Goal: Task Accomplishment & Management: Use online tool/utility

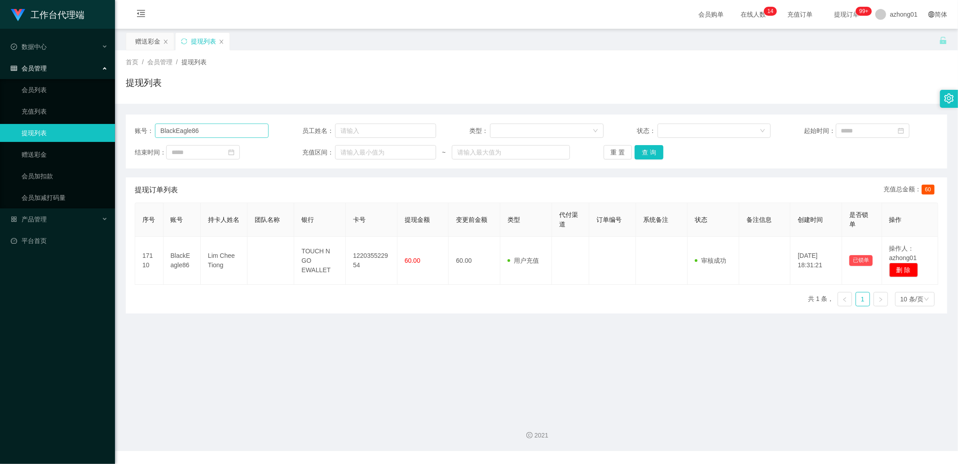
click at [202, 131] on input "BlackEagle86" at bounding box center [212, 131] width 114 height 14
type input "KrisKoh"
click at [648, 154] on button "查 询" at bounding box center [649, 152] width 29 height 14
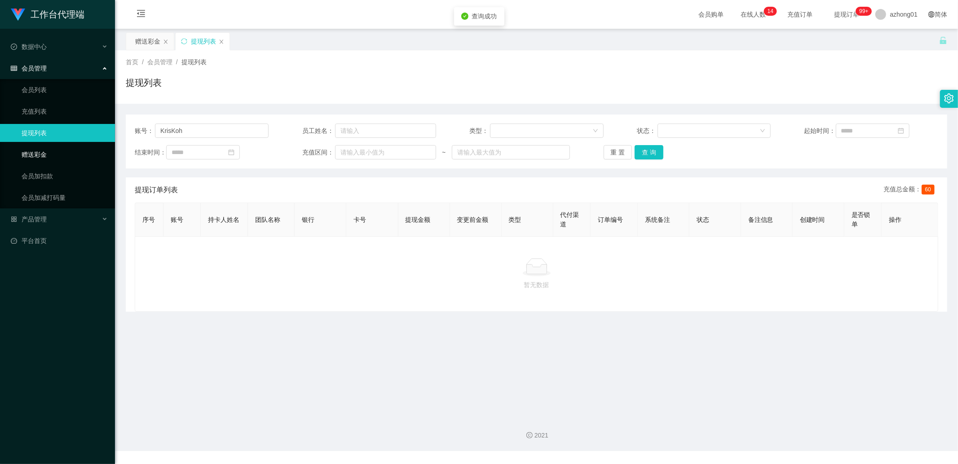
click at [39, 148] on link "赠送彩金" at bounding box center [65, 155] width 86 height 18
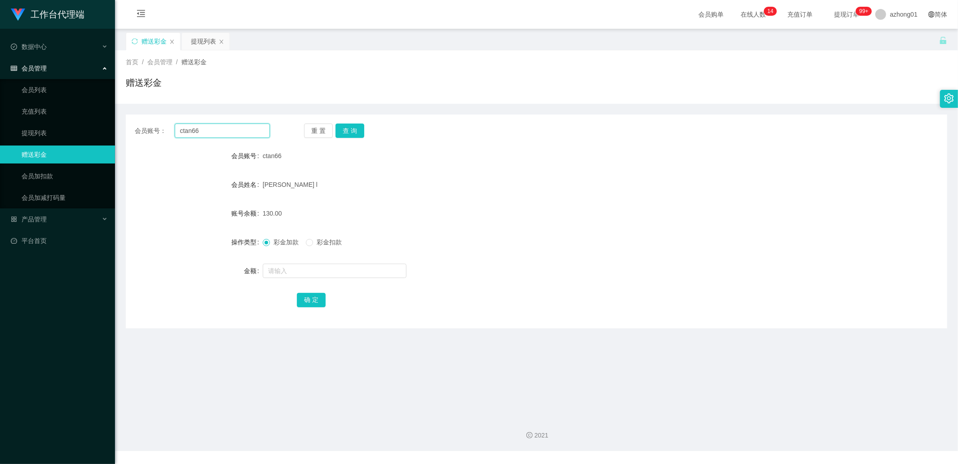
click at [196, 128] on input "ctan66" at bounding box center [223, 131] width 96 height 14
paste input "KrisKoh"
type input "KrisKoh"
click at [345, 131] on button "查 询" at bounding box center [350, 131] width 29 height 14
click at [275, 270] on input "text" at bounding box center [335, 271] width 144 height 14
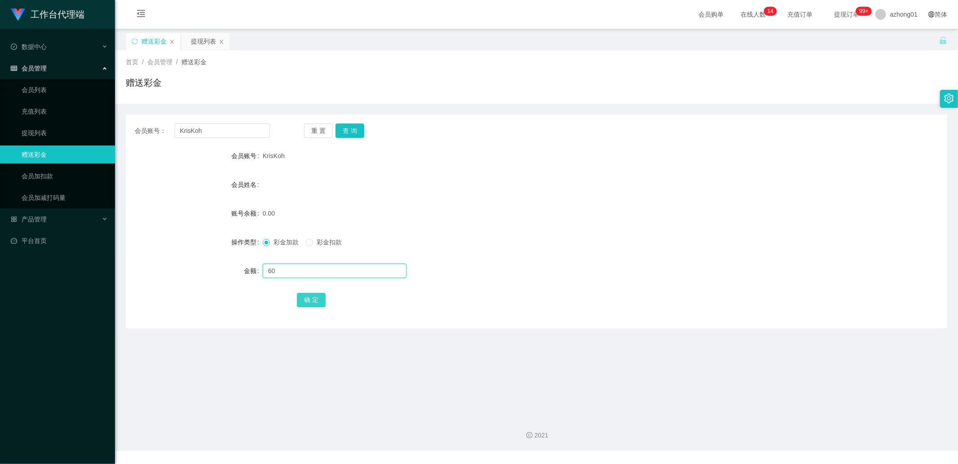
type input "60"
click at [303, 303] on button "确 定" at bounding box center [311, 300] width 29 height 14
click at [232, 128] on input "KrisKoh" at bounding box center [223, 131] width 96 height 14
paste input "BlackEagle86"
type input "BlackEagle86"
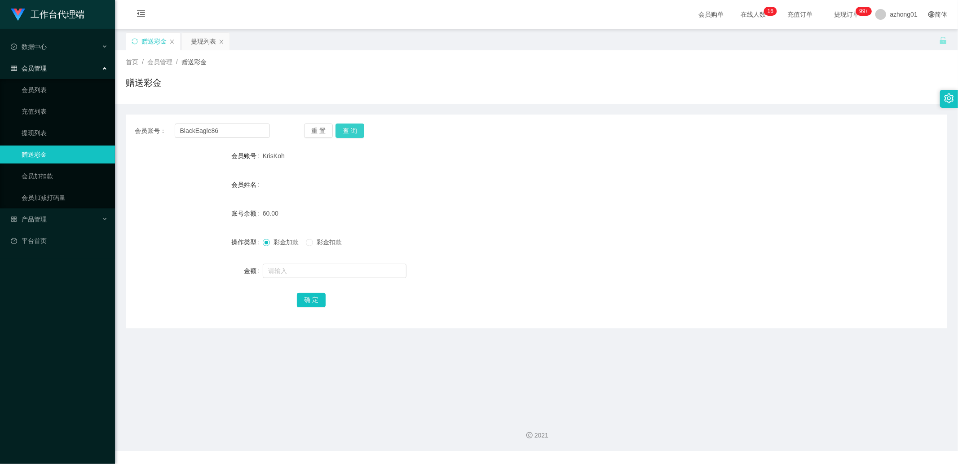
click at [348, 125] on button "查 询" at bounding box center [350, 131] width 29 height 14
click at [305, 267] on input "text" at bounding box center [335, 271] width 144 height 14
type input "60"
click at [313, 299] on button "确 定" at bounding box center [311, 300] width 29 height 14
click at [213, 128] on input "BlackEagle86" at bounding box center [223, 131] width 96 height 14
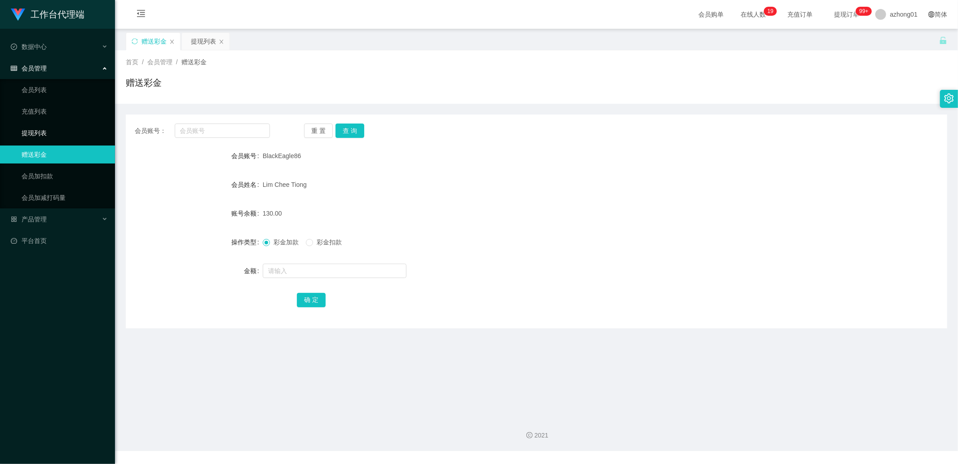
click at [54, 133] on link "提现列表" at bounding box center [65, 133] width 86 height 18
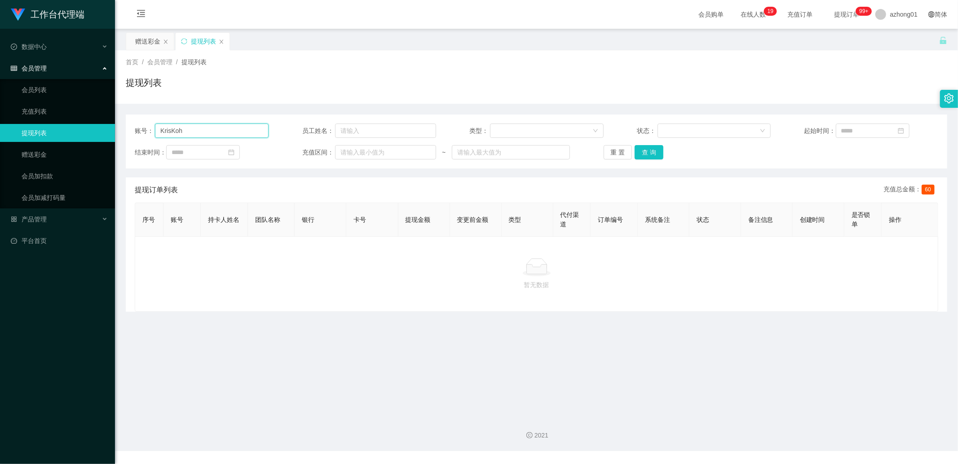
click at [198, 129] on input "KrisKoh" at bounding box center [212, 131] width 114 height 14
paste input "BlackEagle86"
type input "BlackEagle86"
drag, startPoint x: 642, startPoint y: 144, endPoint x: 645, endPoint y: 156, distance: 12.4
click at [643, 146] on div "账号： BlackEagle86 员工姓名： 类型： 状态： 起始时间： 结束时间： 充值区间： ~ 重 置 查 询" at bounding box center [537, 142] width 822 height 54
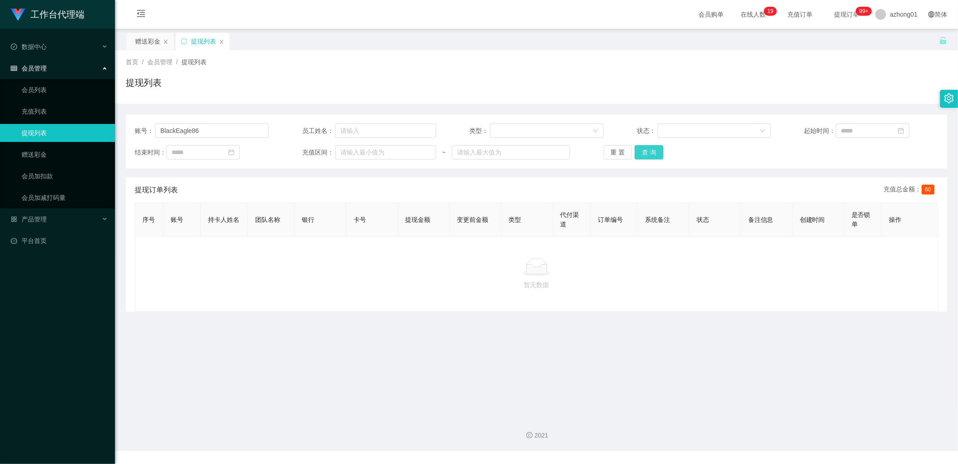
click at [645, 156] on button "查 询" at bounding box center [649, 152] width 29 height 14
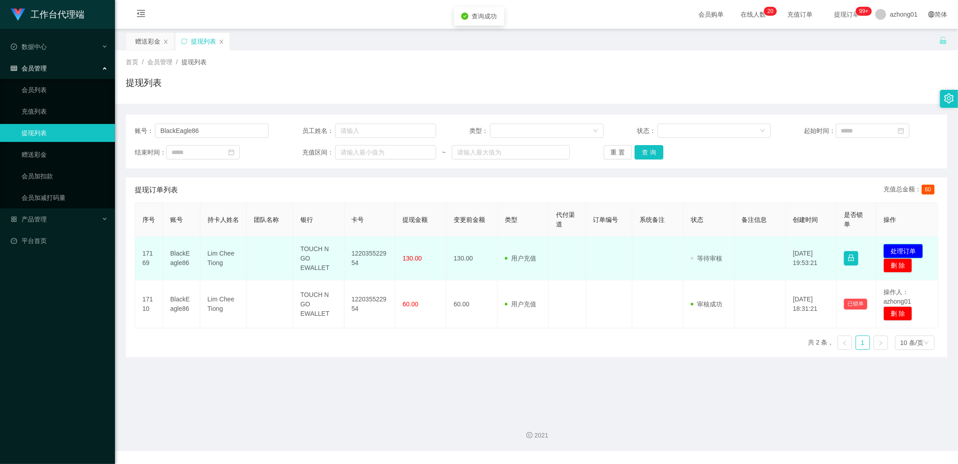
click at [911, 248] on button "处理订单" at bounding box center [904, 251] width 40 height 14
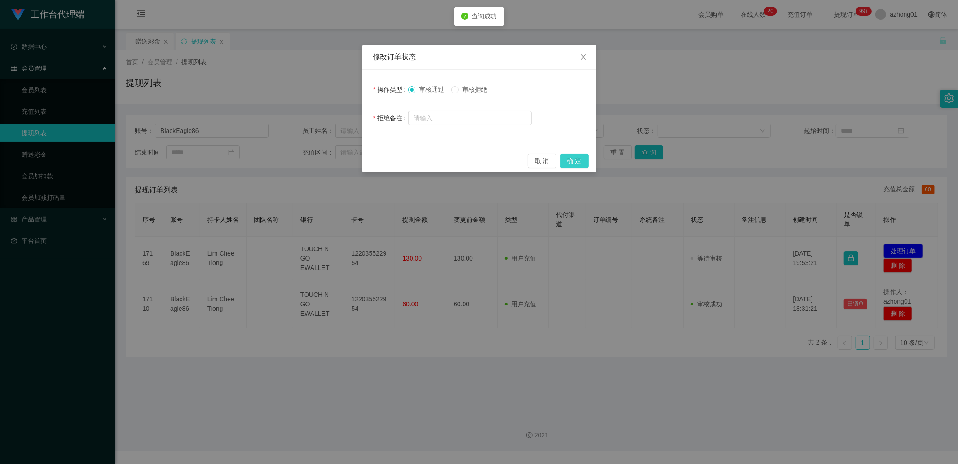
click at [579, 163] on button "确 定" at bounding box center [574, 161] width 29 height 14
